Goal: Information Seeking & Learning: Learn about a topic

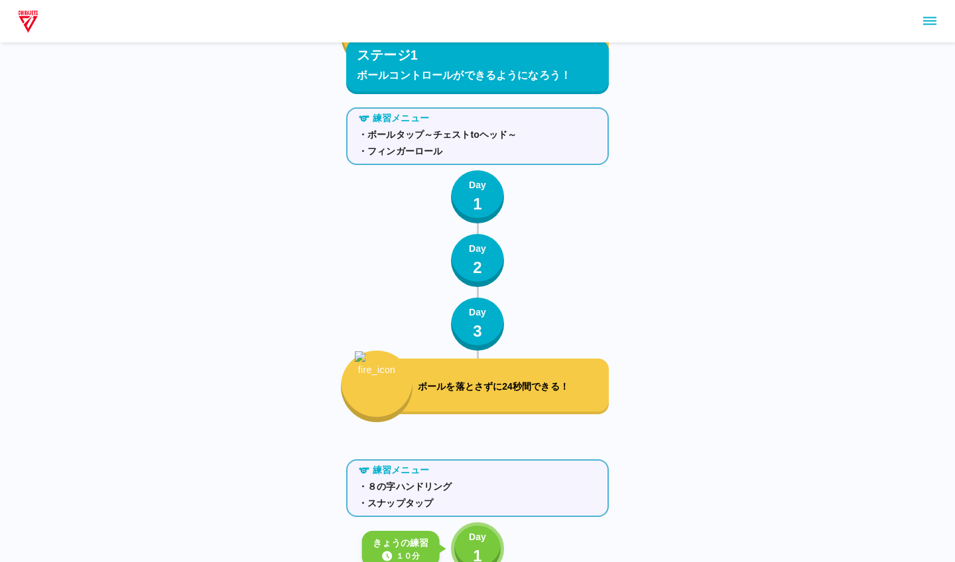
scroll to position [631, 0]
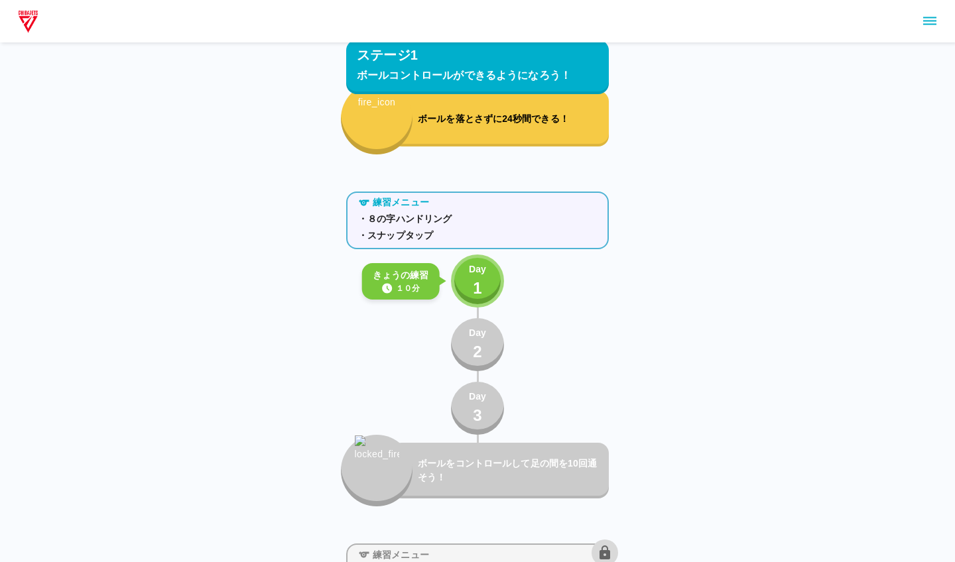
click at [492, 276] on button "Day 1" at bounding box center [477, 281] width 53 height 53
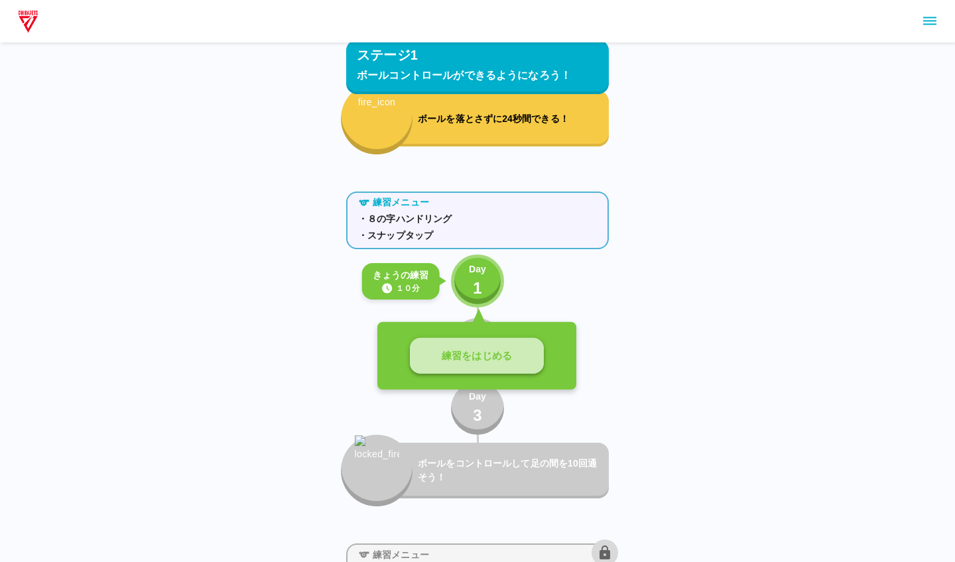
click at [497, 355] on p "練習をはじめる" at bounding box center [477, 356] width 70 height 15
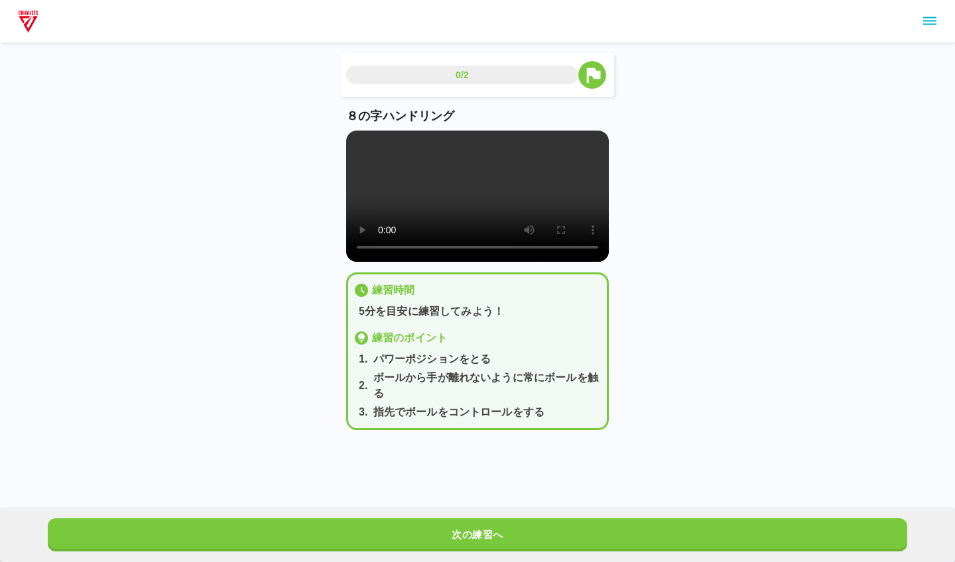
click at [477, 212] on video at bounding box center [477, 196] width 263 height 131
click at [365, 149] on video at bounding box center [477, 196] width 263 height 131
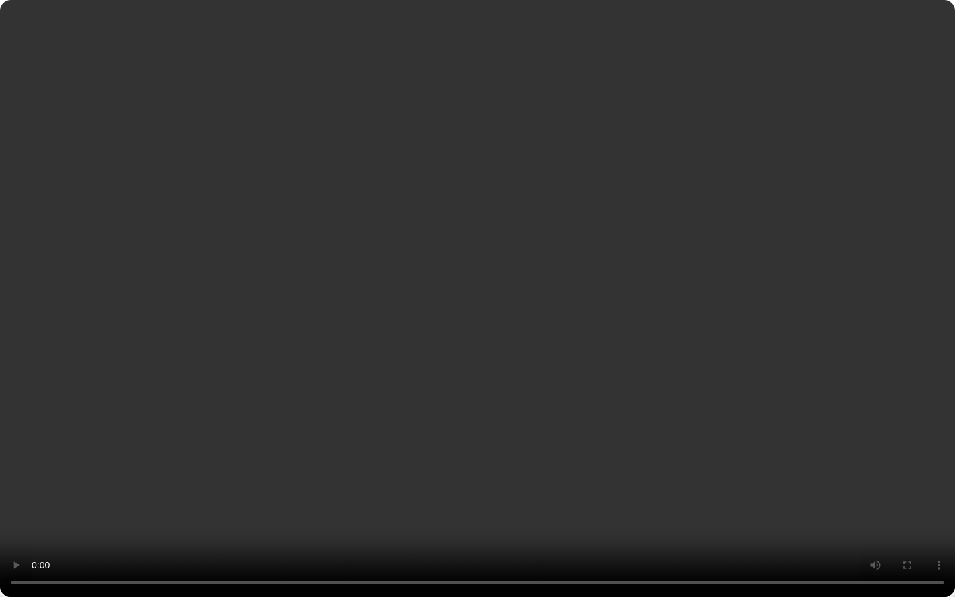
click at [476, 548] on video at bounding box center [477, 298] width 955 height 597
click at [412, 562] on video at bounding box center [477, 298] width 955 height 597
click at [458, 562] on video at bounding box center [477, 298] width 955 height 597
click at [478, 562] on video at bounding box center [477, 298] width 955 height 597
click at [463, 562] on video at bounding box center [477, 298] width 955 height 597
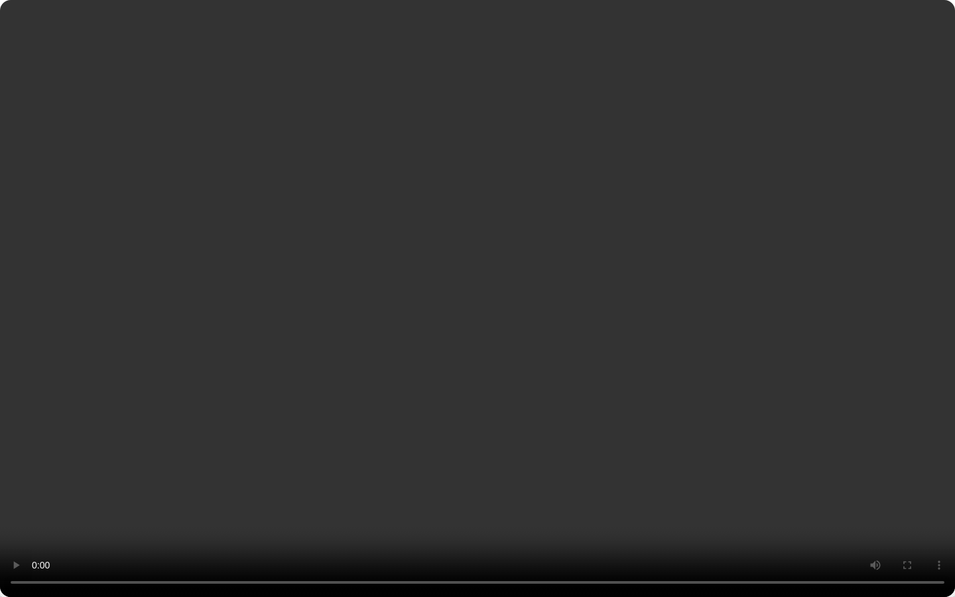
click at [477, 562] on video at bounding box center [477, 298] width 955 height 597
click at [482, 562] on video at bounding box center [477, 298] width 955 height 597
click at [489, 562] on video at bounding box center [477, 298] width 955 height 597
click at [499, 562] on video at bounding box center [477, 298] width 955 height 597
click at [507, 562] on video at bounding box center [477, 298] width 955 height 597
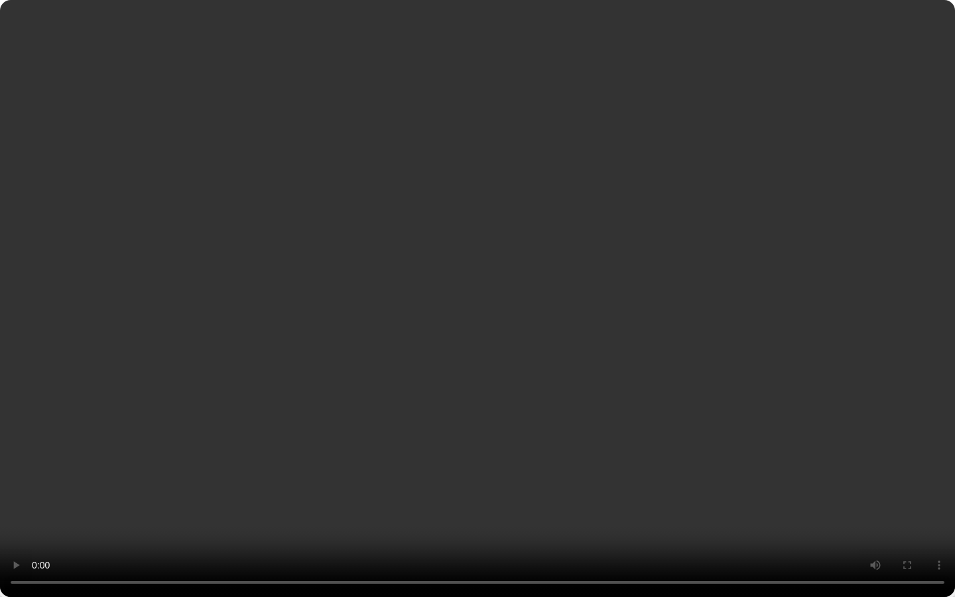
click at [517, 562] on video at bounding box center [477, 298] width 955 height 597
click at [597, 549] on video at bounding box center [477, 298] width 955 height 597
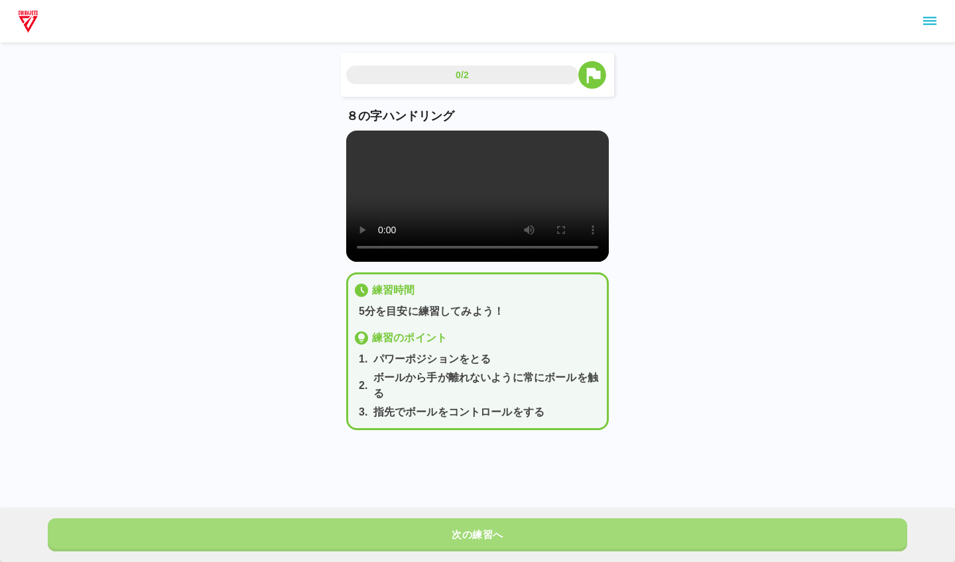
click at [623, 547] on button "次の練習へ" at bounding box center [477, 535] width 859 height 33
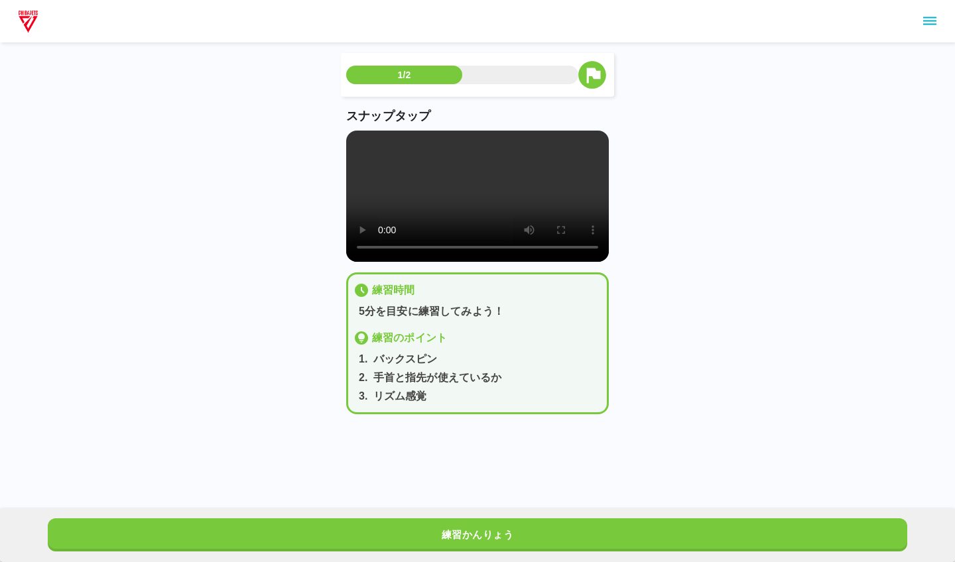
click at [365, 141] on video at bounding box center [477, 196] width 263 height 131
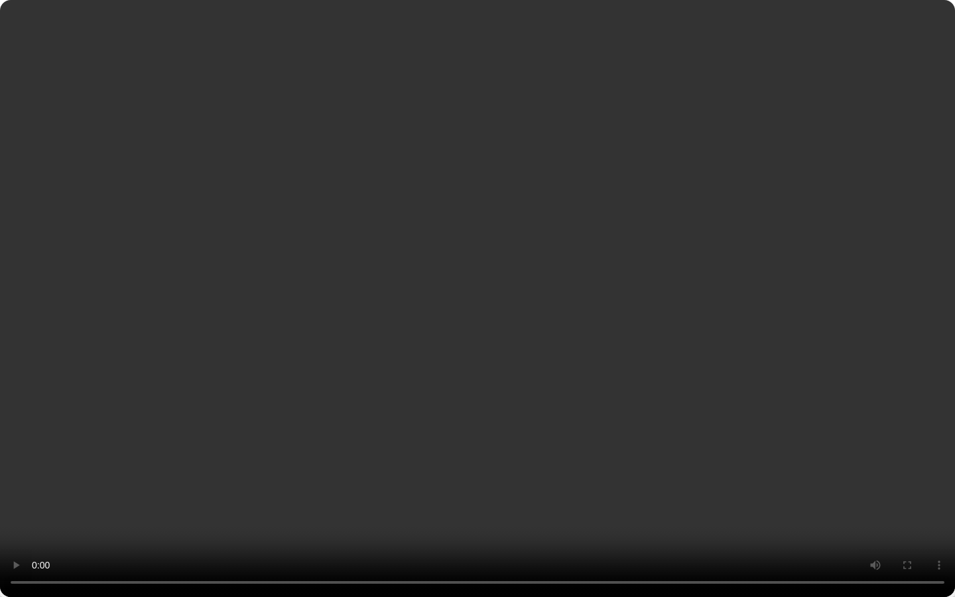
click at [476, 545] on video at bounding box center [477, 298] width 955 height 597
click at [591, 546] on video at bounding box center [477, 298] width 955 height 597
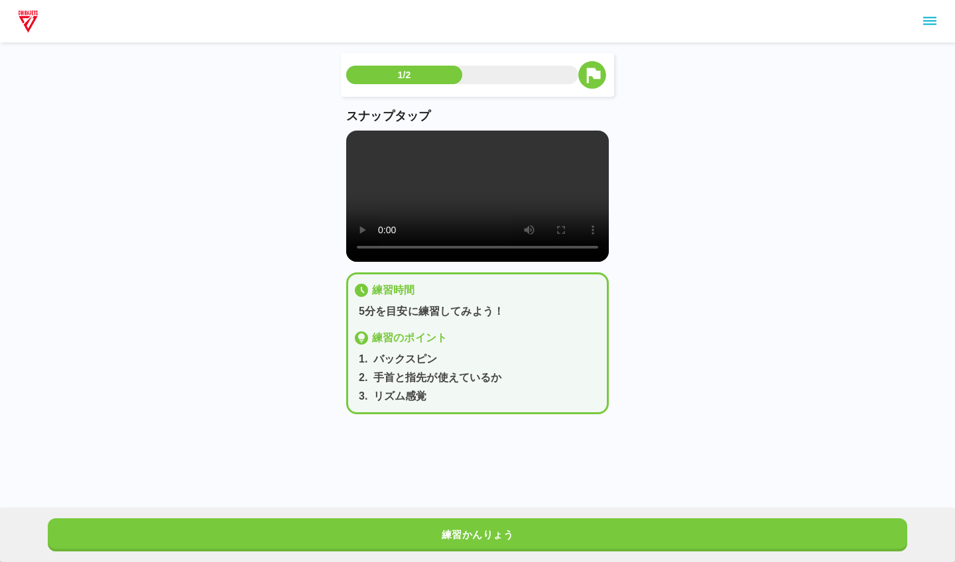
click at [360, 140] on video at bounding box center [477, 196] width 263 height 131
click at [367, 147] on video at bounding box center [477, 196] width 263 height 131
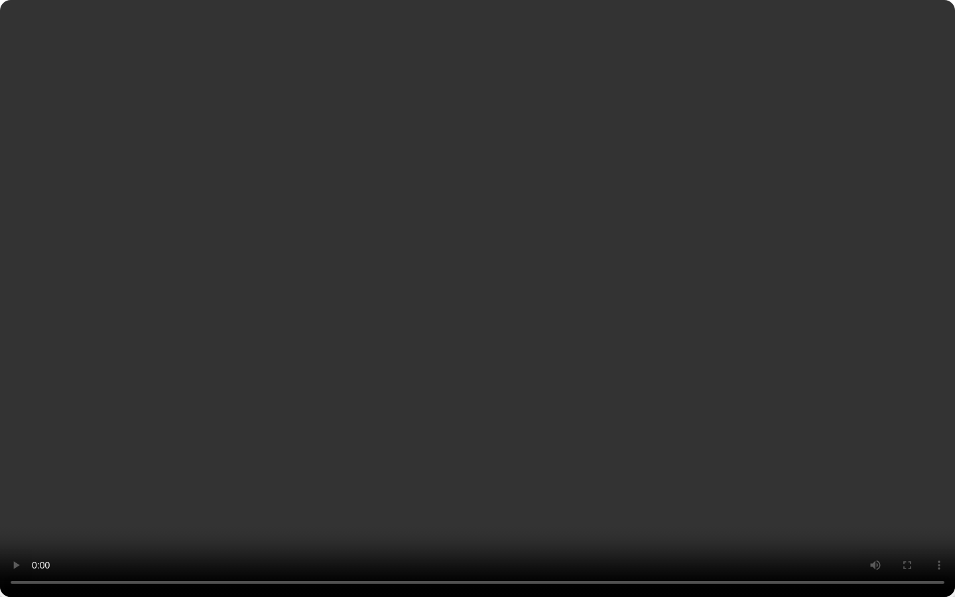
click at [479, 544] on video at bounding box center [477, 298] width 955 height 597
click at [588, 550] on video at bounding box center [477, 298] width 955 height 597
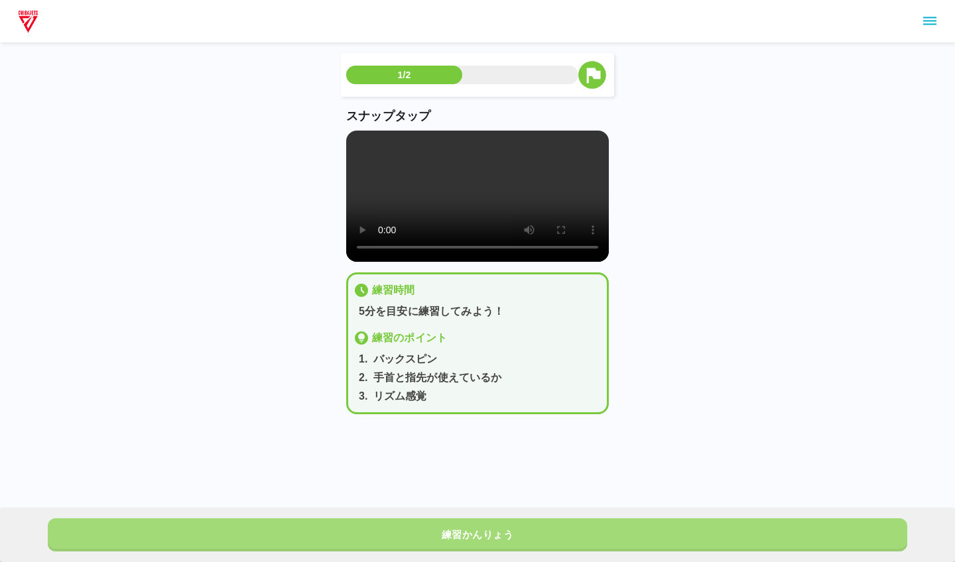
click at [580, 543] on button "練習かんりょう" at bounding box center [477, 535] width 859 height 33
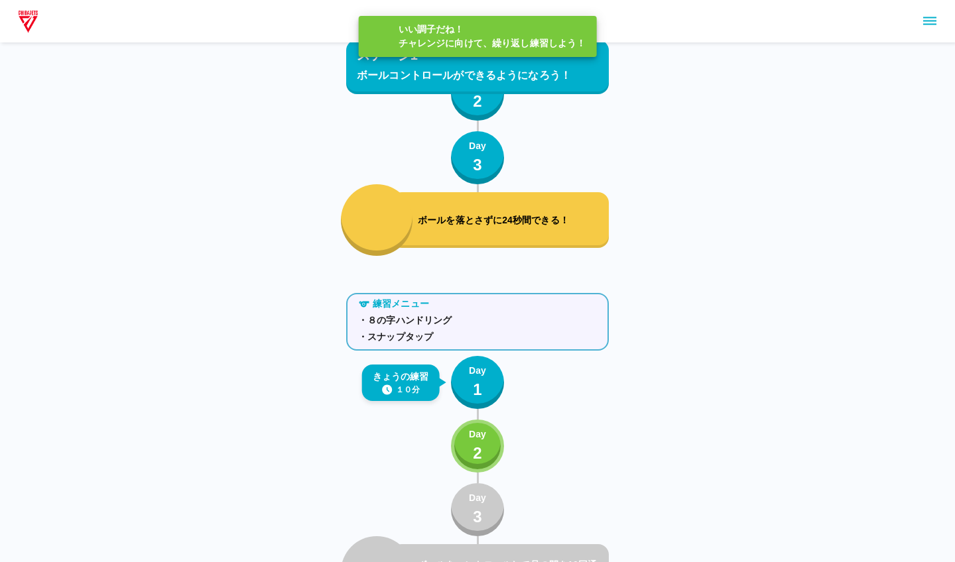
scroll to position [631, 0]
